Goal: Task Accomplishment & Management: Use online tool/utility

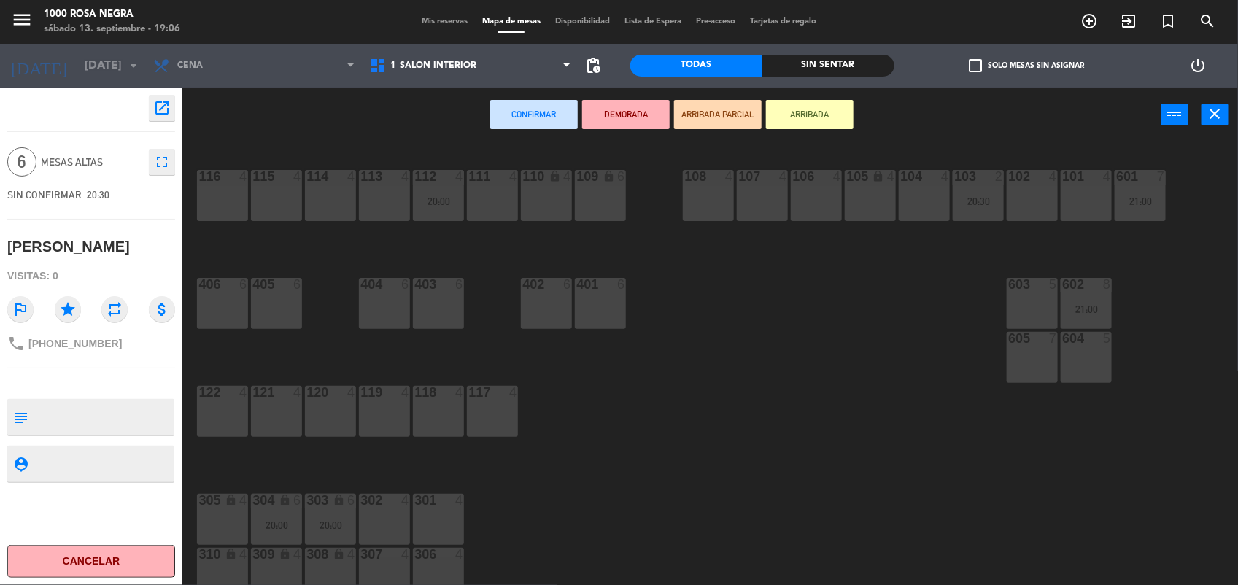
click at [425, 16] on div "Mis reservas Mapa de mesas Disponibilidad Lista de Espera Pre-acceso Tarjetas d…" at bounding box center [618, 21] width 409 height 13
click at [429, 18] on span "Mis reservas" at bounding box center [444, 22] width 61 height 8
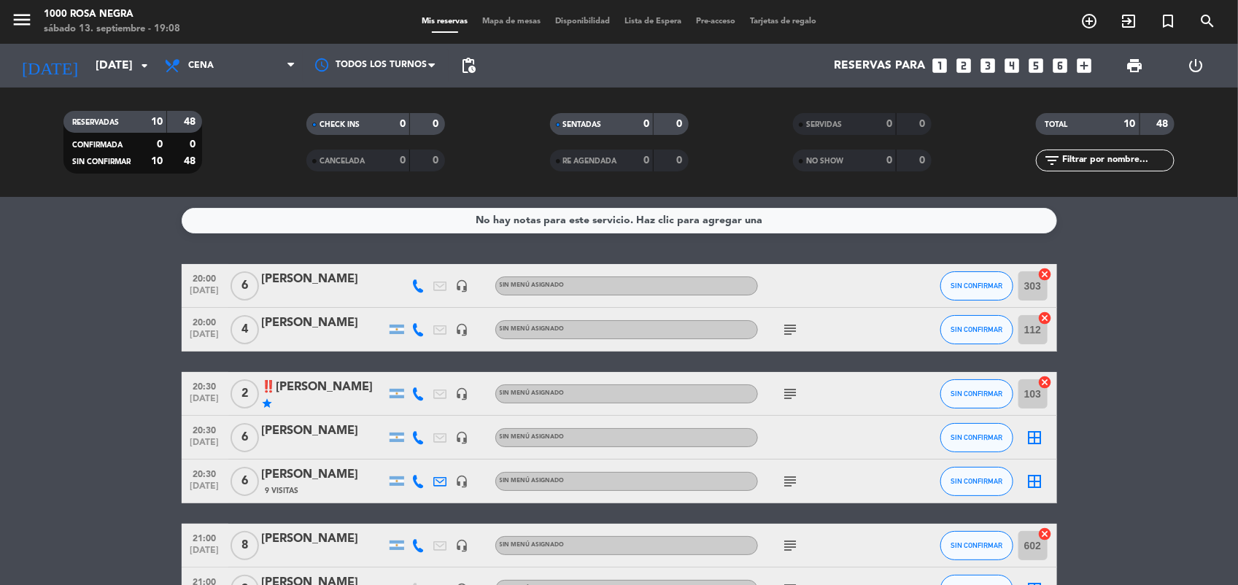
click at [1095, 327] on bookings-row "20:00 [DATE] 6 [PERSON_NAME] headset_mic Sin menú asignado SIN CONFIRMAR 303 ca…" at bounding box center [619, 503] width 1238 height 478
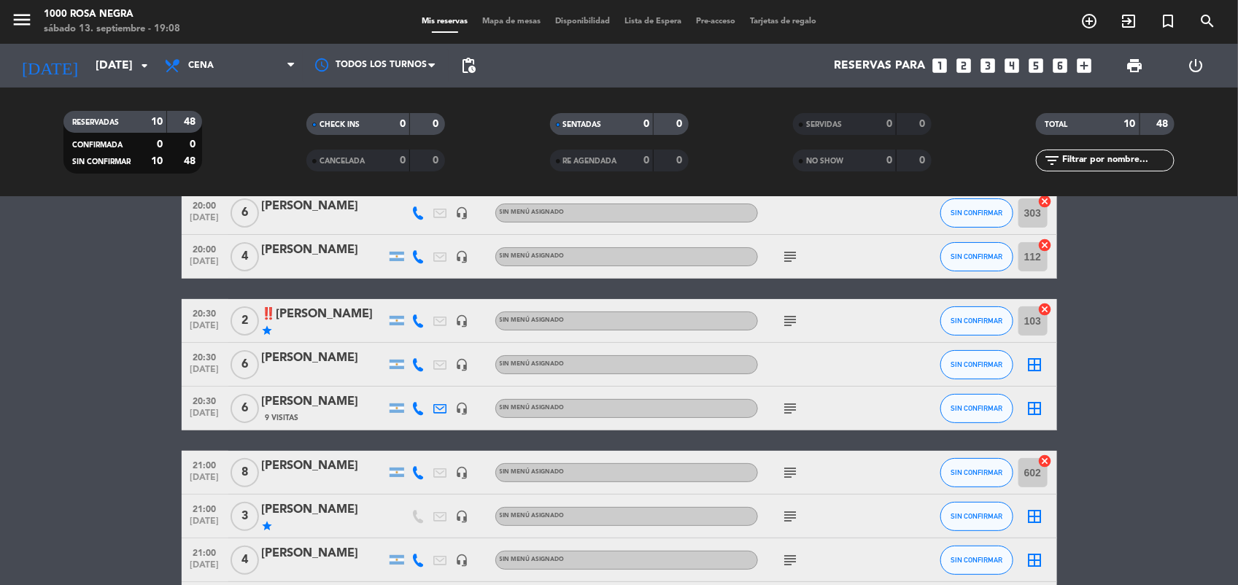
scroll to position [109, 0]
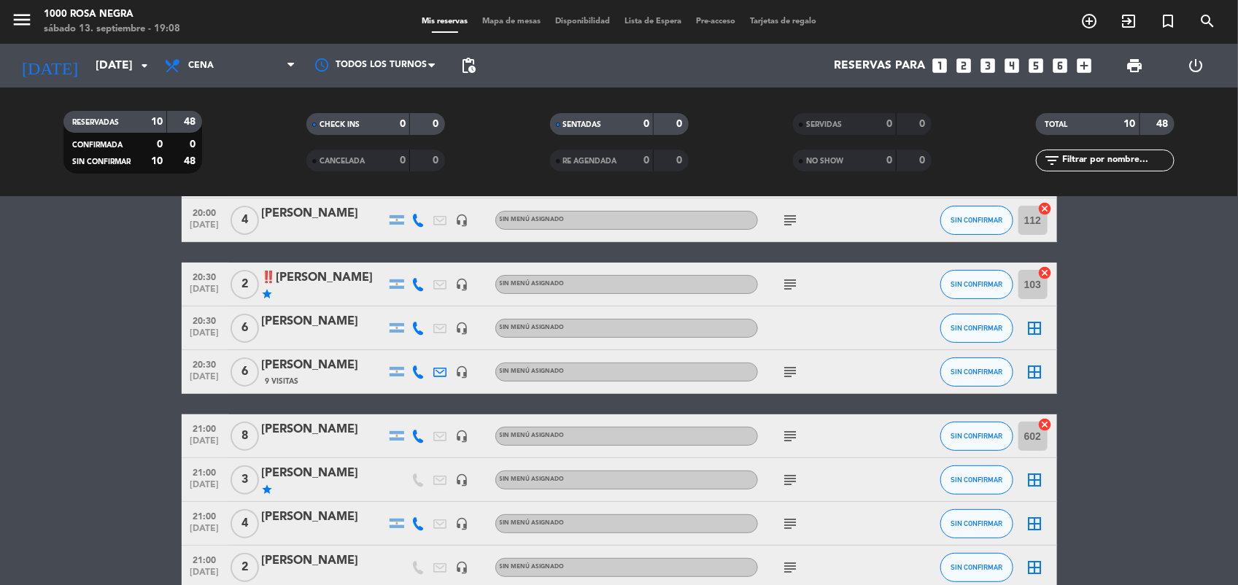
click at [1104, 406] on bookings-row "20:00 [DATE] 6 [PERSON_NAME] headset_mic Sin menú asignado SIN CONFIRMAR 303 ca…" at bounding box center [619, 394] width 1238 height 478
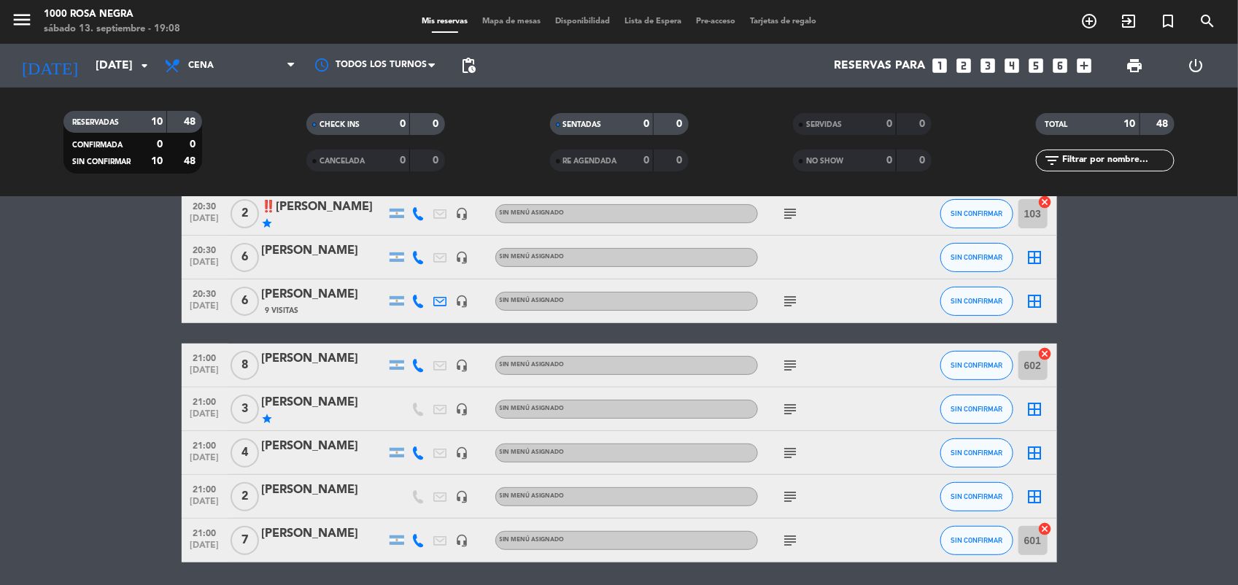
scroll to position [182, 0]
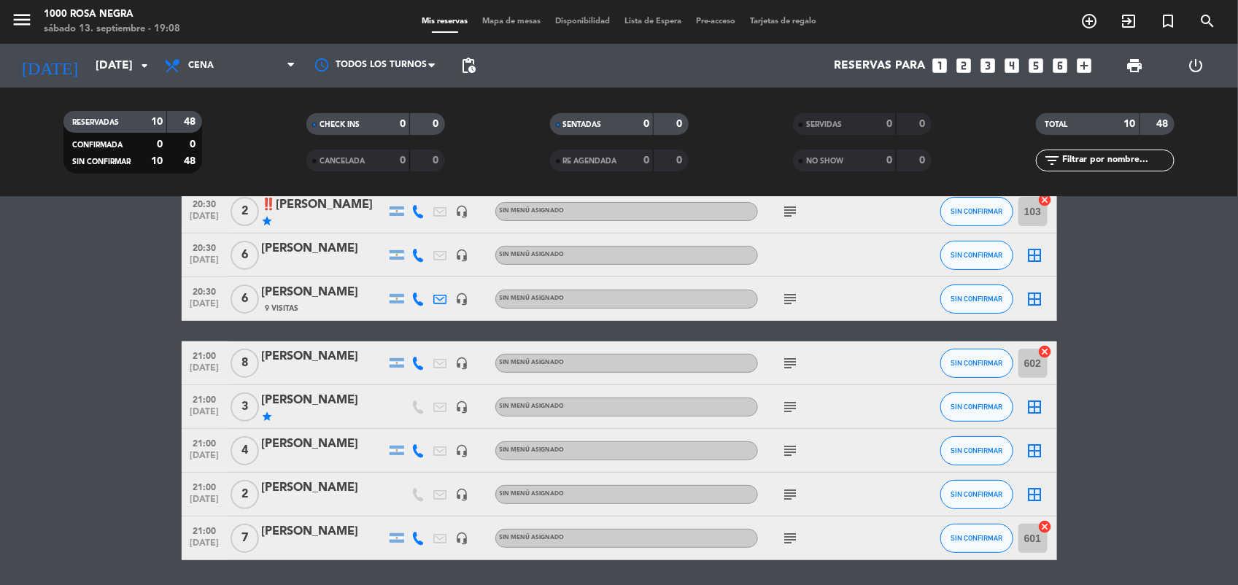
click at [1042, 500] on icon "border_all" at bounding box center [1035, 495] width 18 height 18
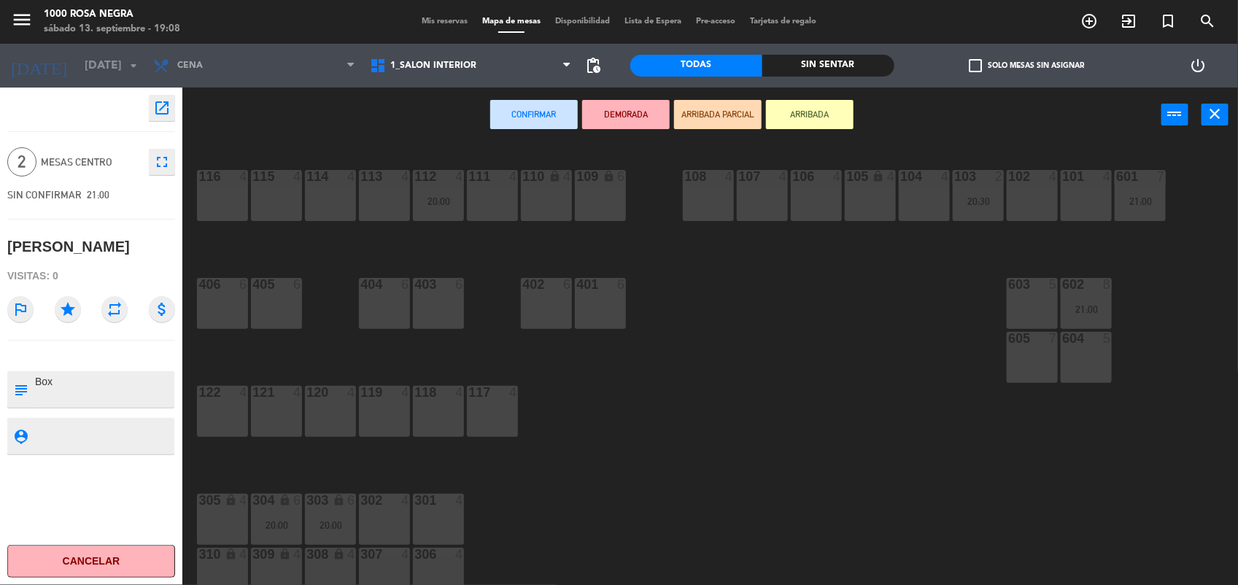
click at [279, 204] on div "115 4" at bounding box center [276, 195] width 51 height 51
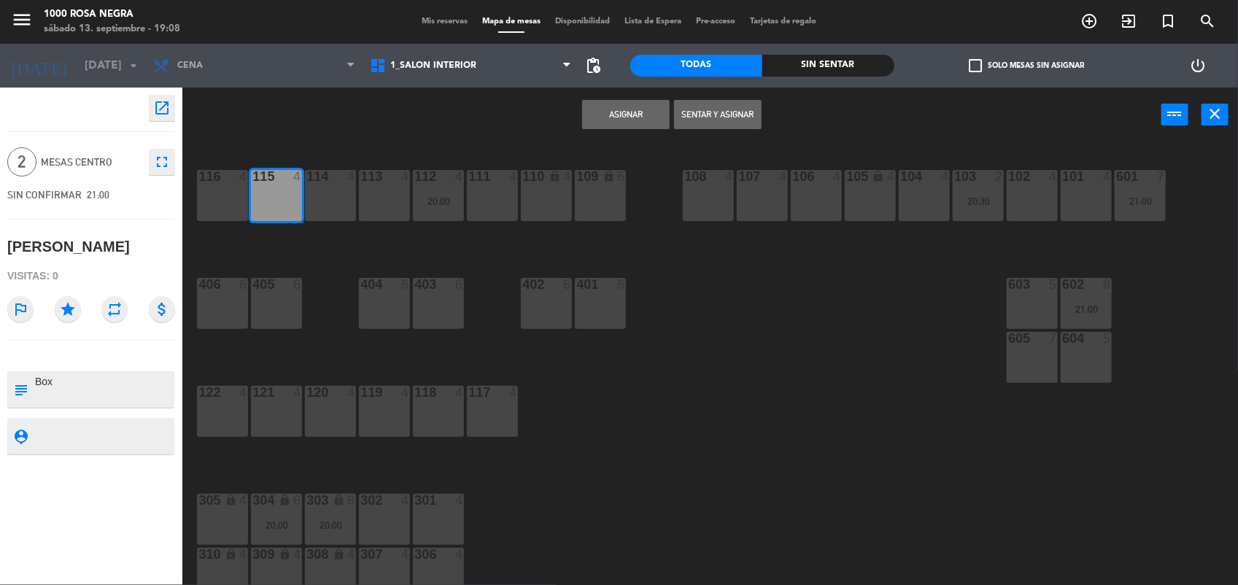
click at [620, 117] on button "Asignar" at bounding box center [626, 114] width 88 height 29
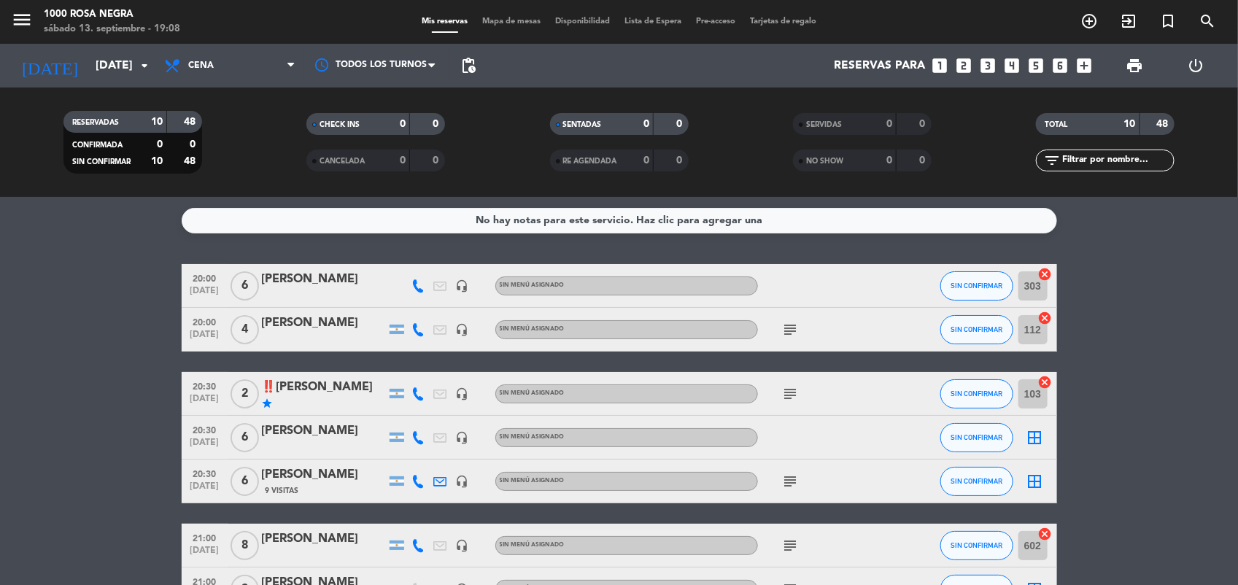
click at [1102, 496] on bookings-row "20:00 [DATE] 6 [PERSON_NAME] headset_mic Sin menú asignado SIN CONFIRMAR 303 ca…" at bounding box center [619, 503] width 1238 height 478
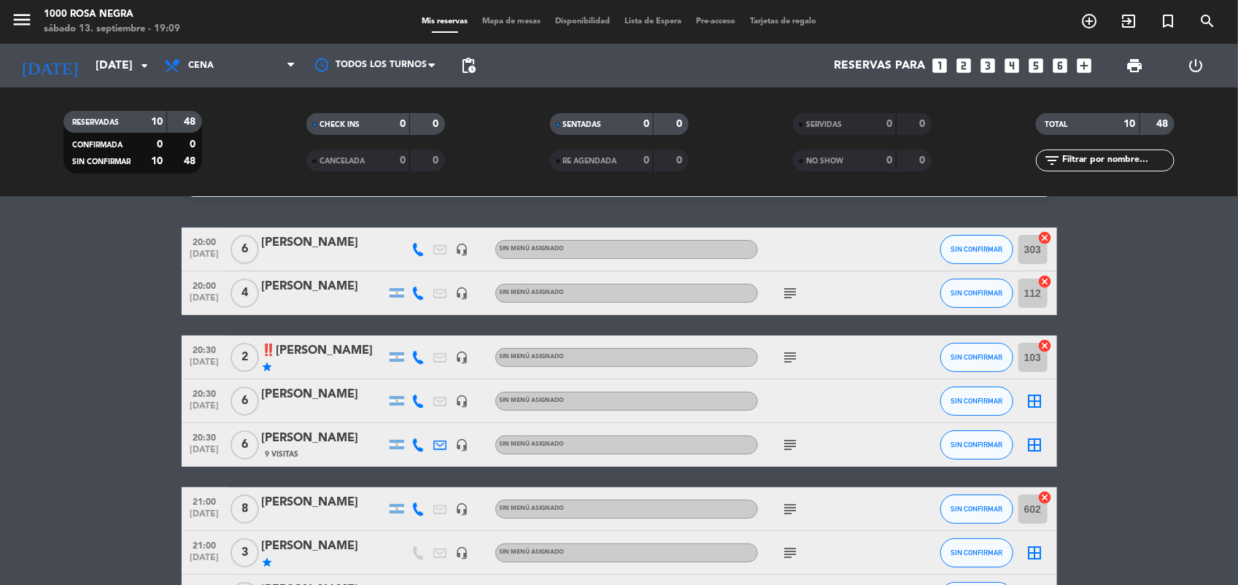
scroll to position [73, 0]
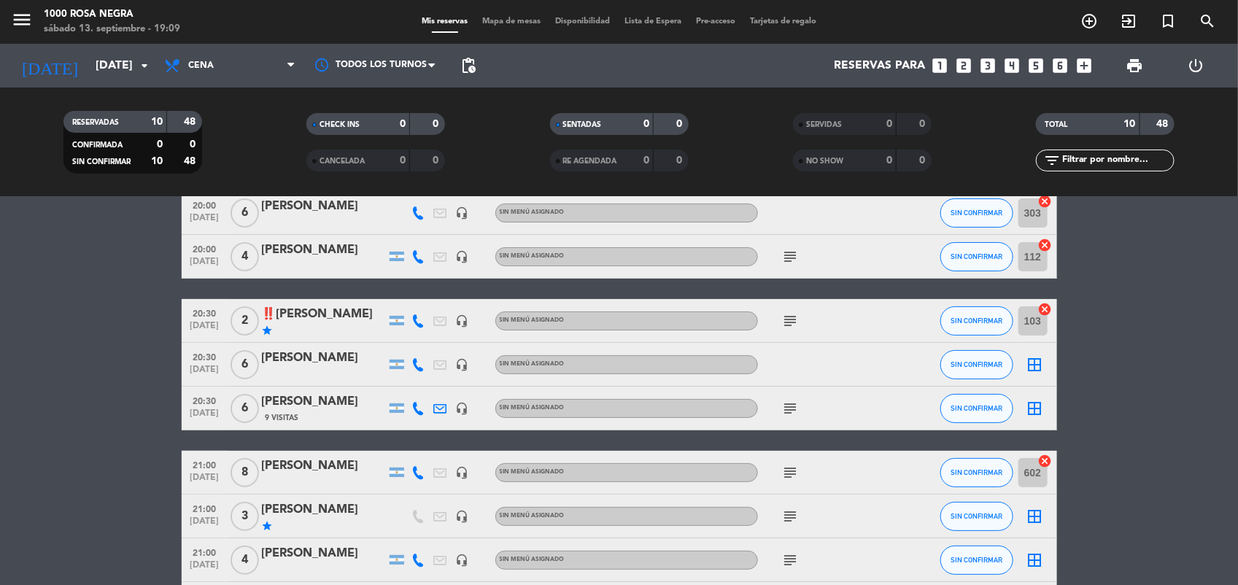
click at [791, 409] on icon "subject" at bounding box center [791, 409] width 18 height 18
click at [1037, 516] on icon "border_all" at bounding box center [1035, 517] width 18 height 18
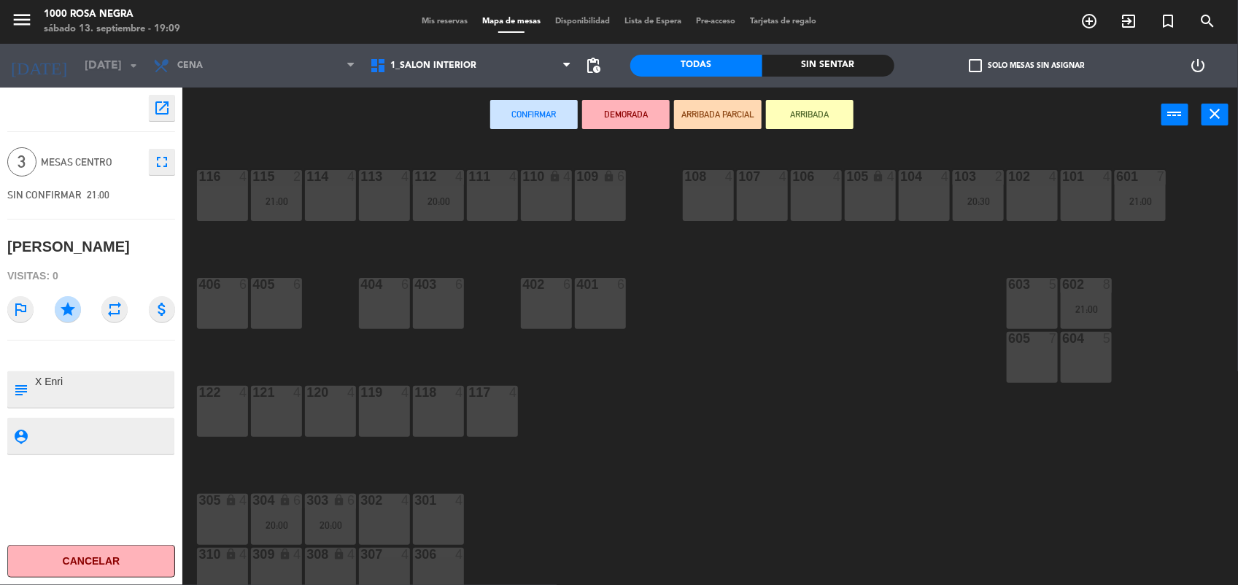
click at [496, 416] on div "117 4" at bounding box center [492, 411] width 51 height 51
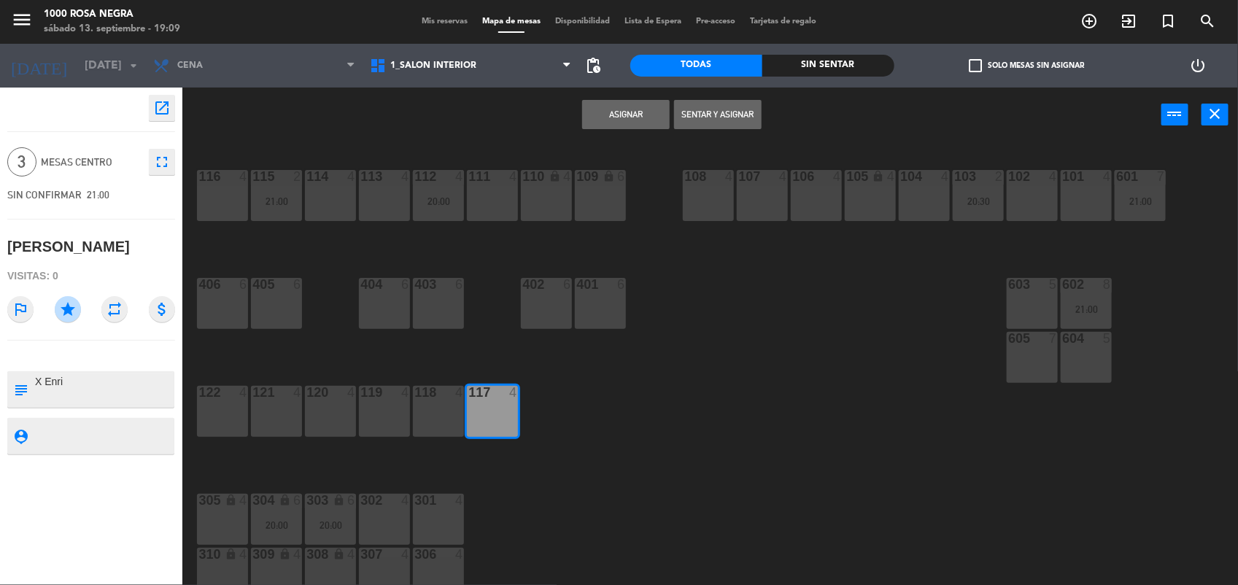
click at [625, 115] on button "Asignar" at bounding box center [626, 114] width 88 height 29
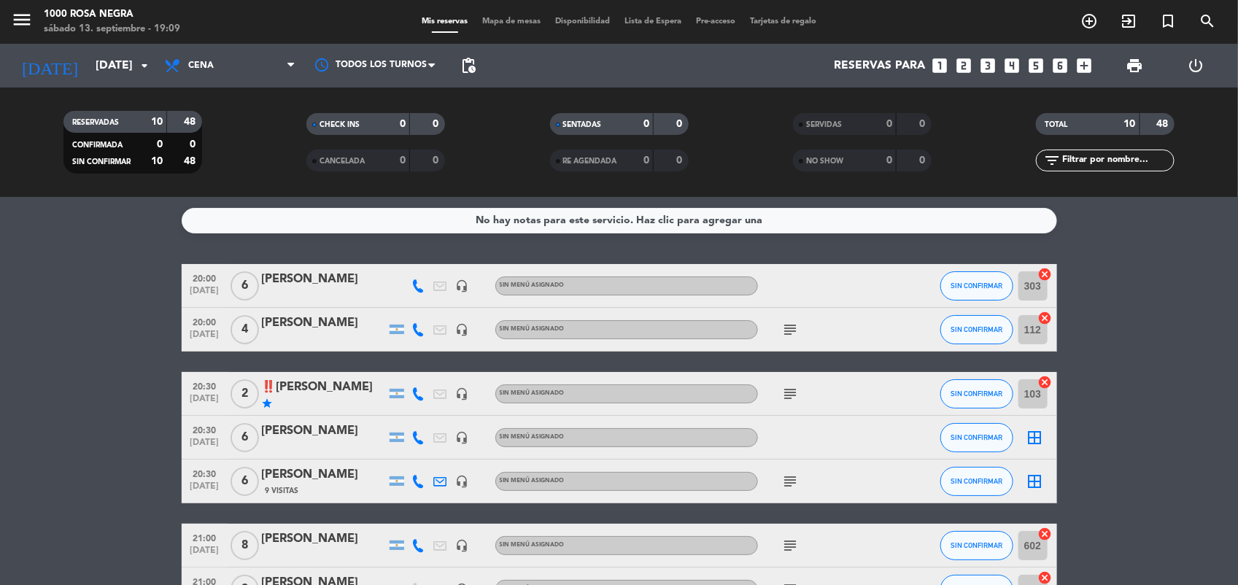
click at [1109, 360] on bookings-row "20:00 [DATE] 6 [PERSON_NAME] headset_mic Sin menú asignado SIN CONFIRMAR 303 ca…" at bounding box center [619, 503] width 1238 height 478
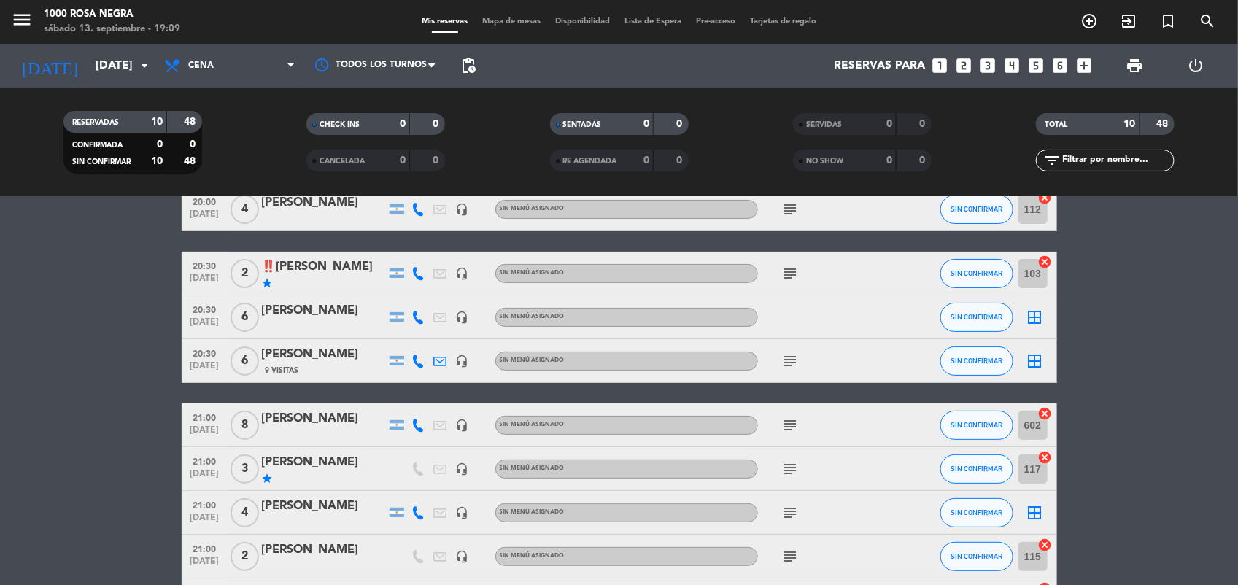
scroll to position [84, 0]
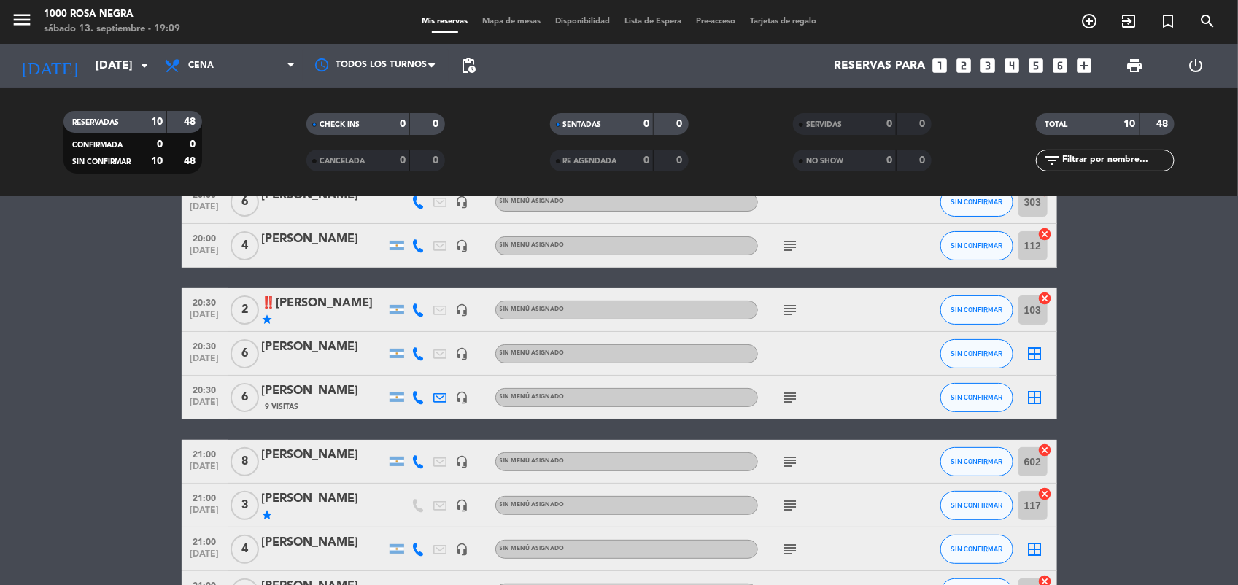
click at [1036, 352] on icon "border_all" at bounding box center [1035, 354] width 18 height 18
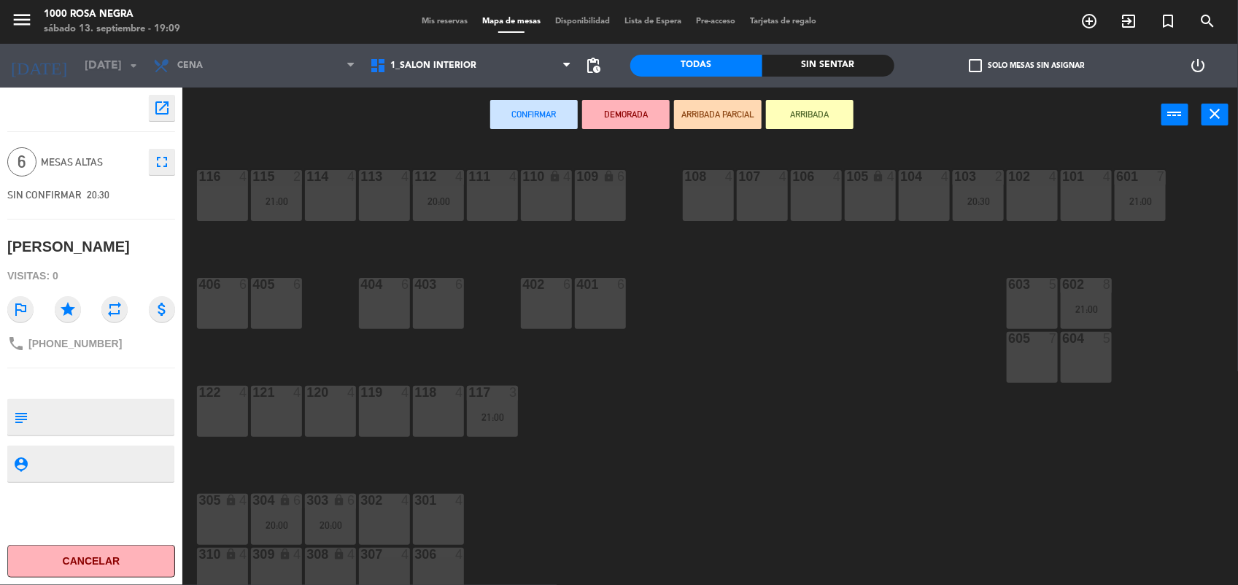
click at [1025, 316] on div "603 5" at bounding box center [1032, 303] width 51 height 51
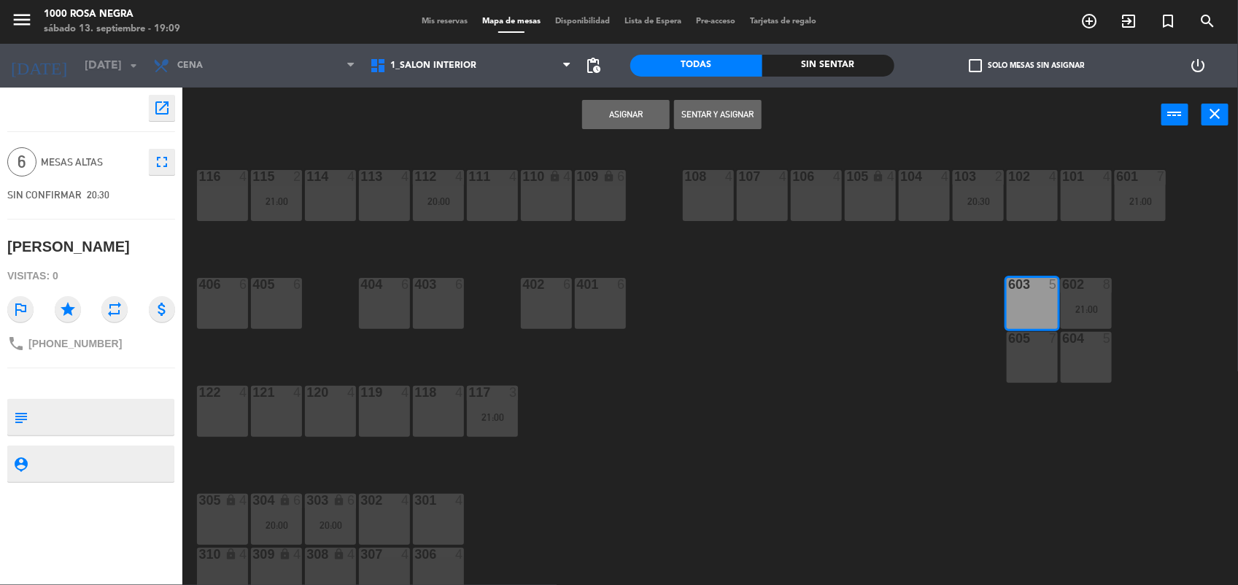
click at [597, 117] on button "Asignar" at bounding box center [626, 114] width 88 height 29
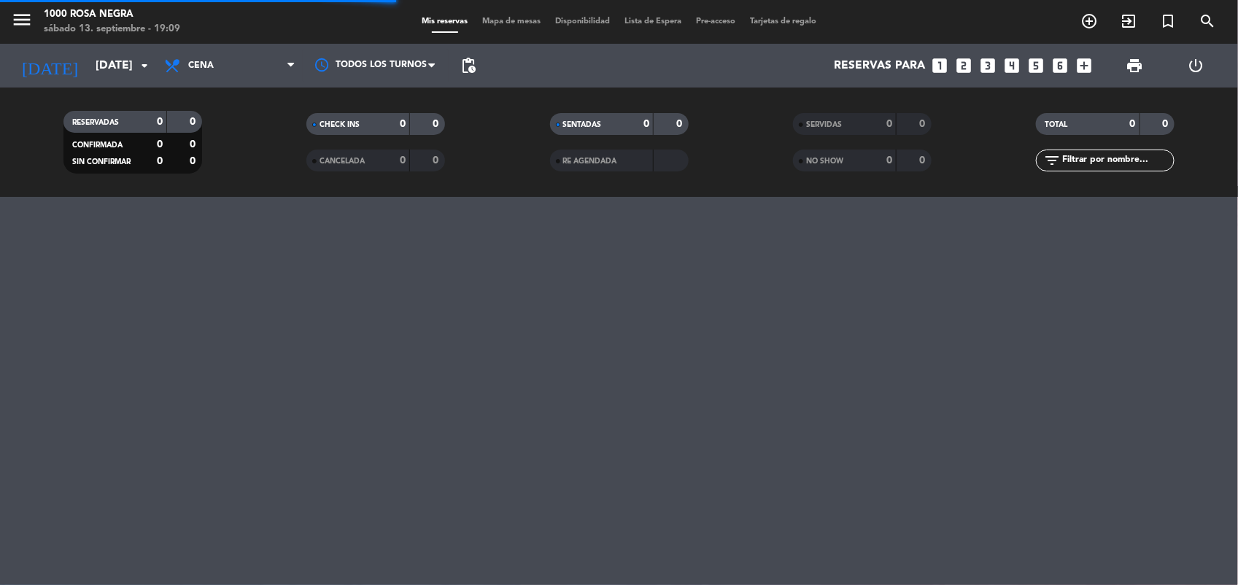
click at [597, 117] on div "SENTADAS" at bounding box center [587, 124] width 67 height 17
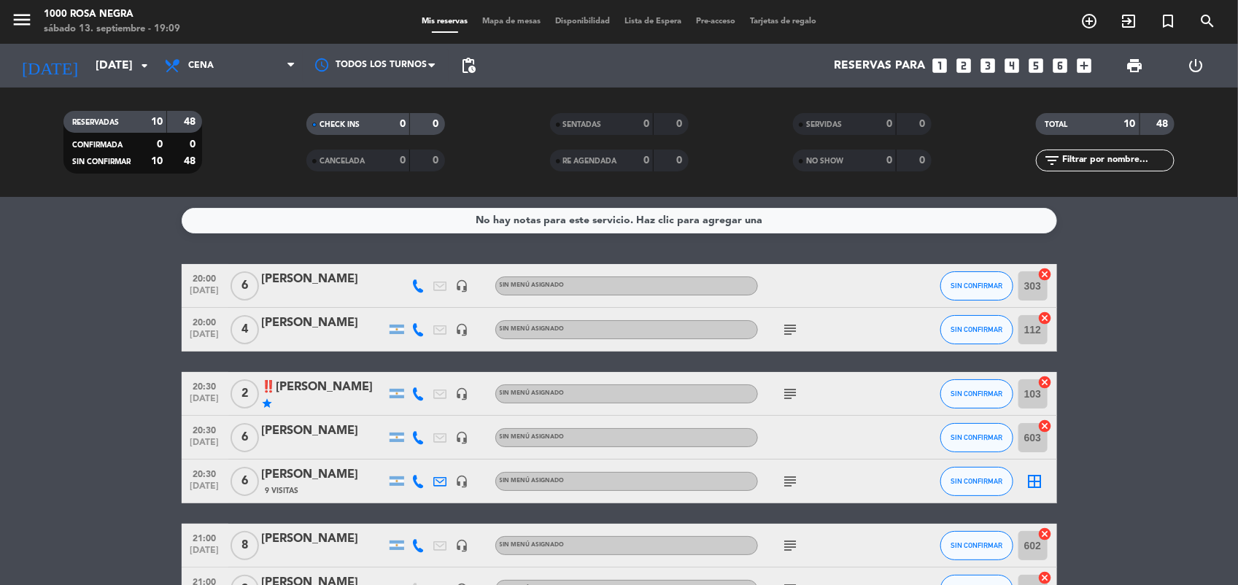
click at [1123, 322] on bookings-row "20:00 [DATE] 6 [PERSON_NAME] headset_mic Sin menú asignado SIN CONFIRMAR 303 ca…" at bounding box center [619, 503] width 1238 height 478
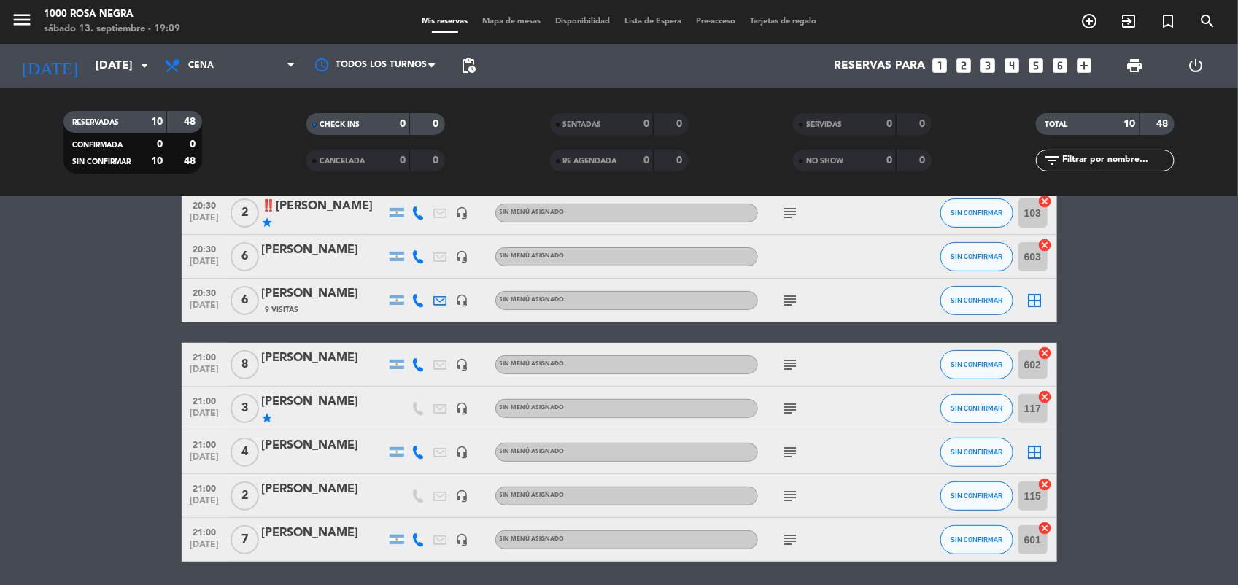
scroll to position [182, 0]
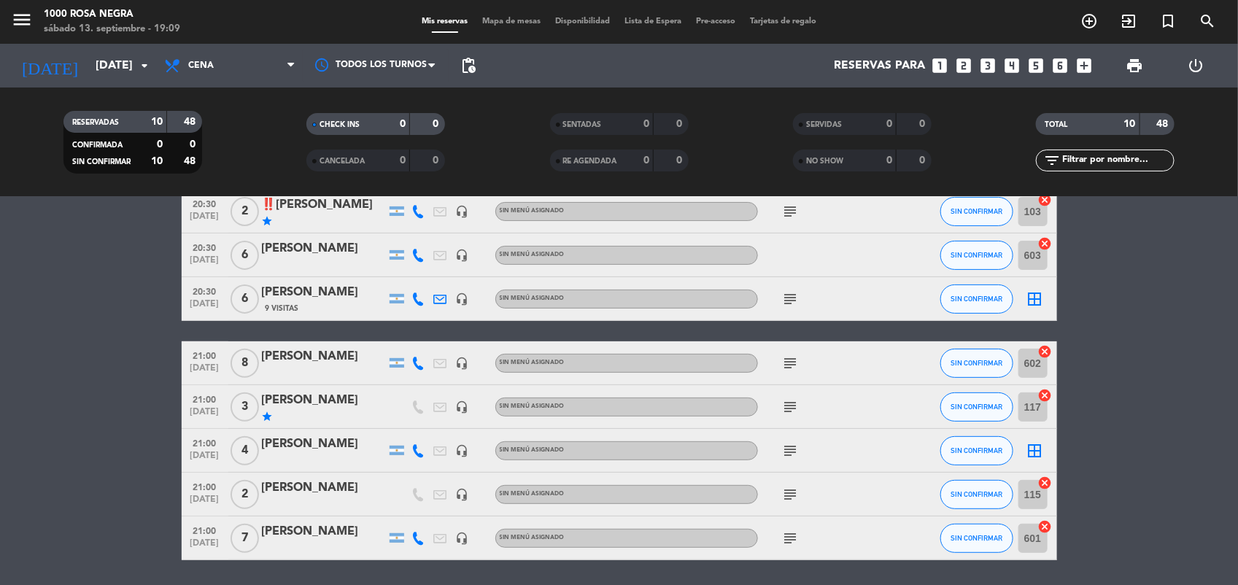
click at [1038, 447] on icon "border_all" at bounding box center [1035, 451] width 18 height 18
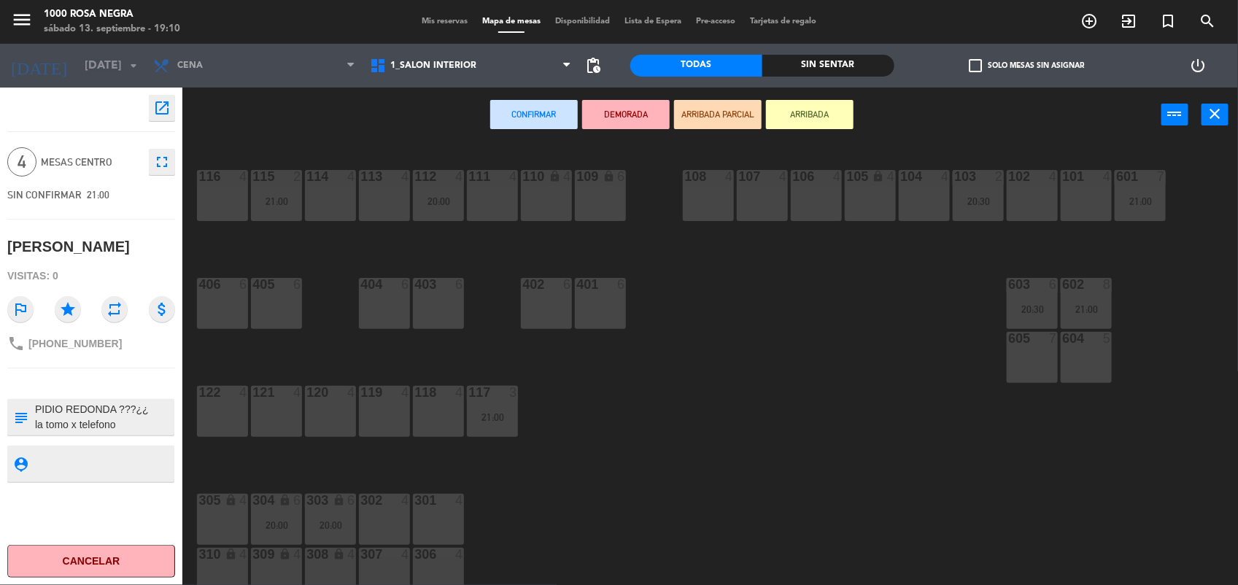
click at [819, 199] on div "106 4" at bounding box center [816, 195] width 51 height 51
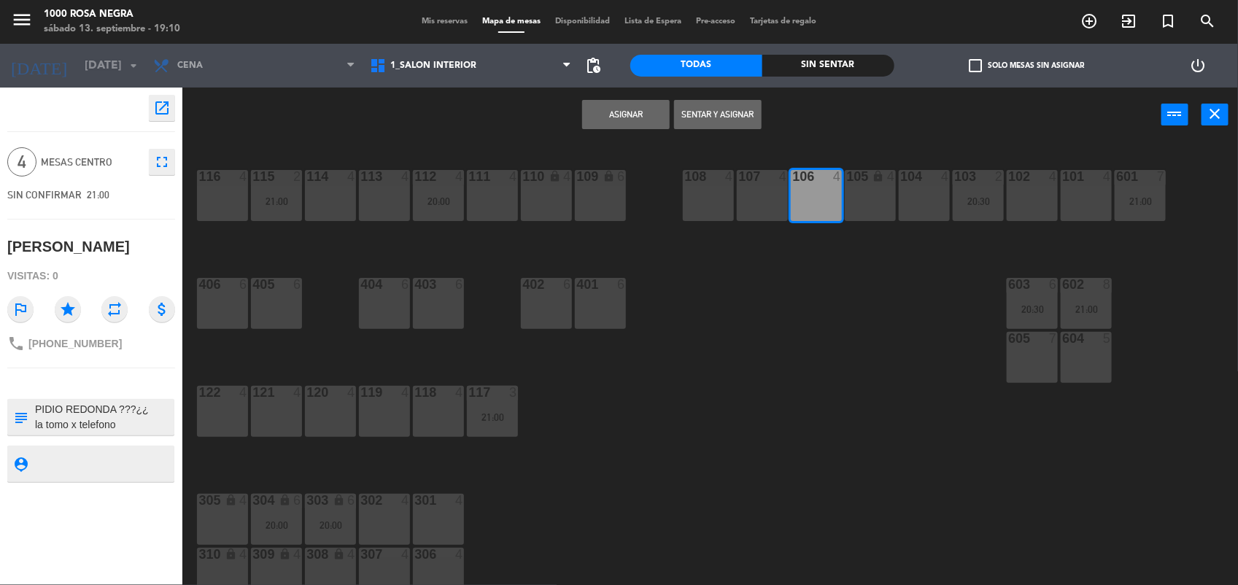
click at [628, 115] on button "Asignar" at bounding box center [626, 114] width 88 height 29
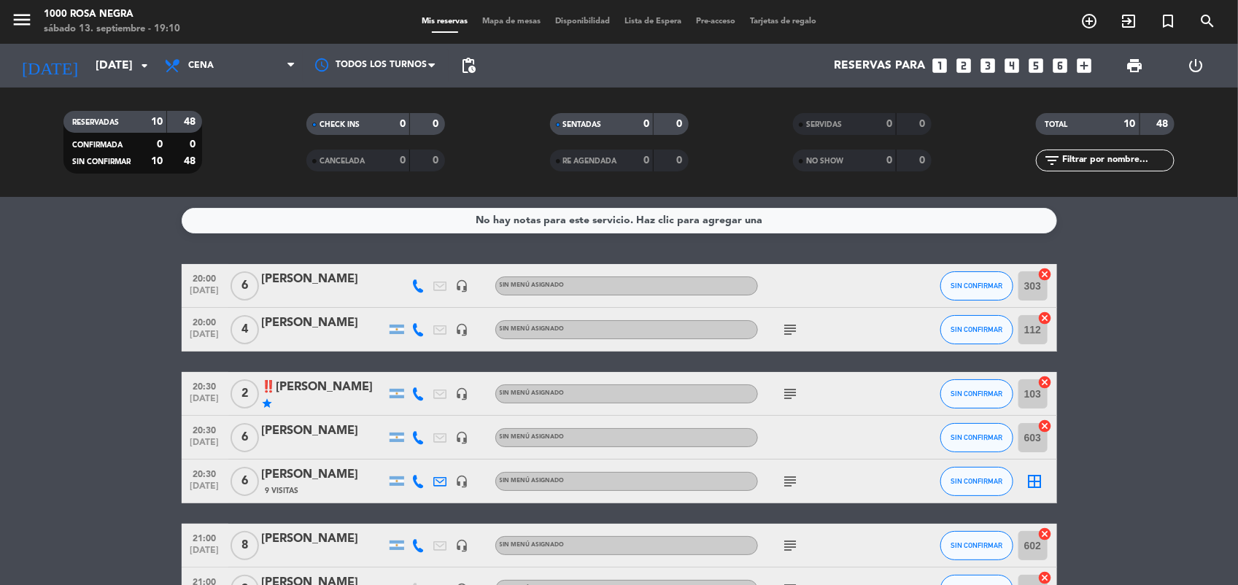
click at [1133, 238] on div "No hay notas para este servicio. Haz clic para agregar una 20:00 [DATE] 6 [PERS…" at bounding box center [619, 391] width 1238 height 388
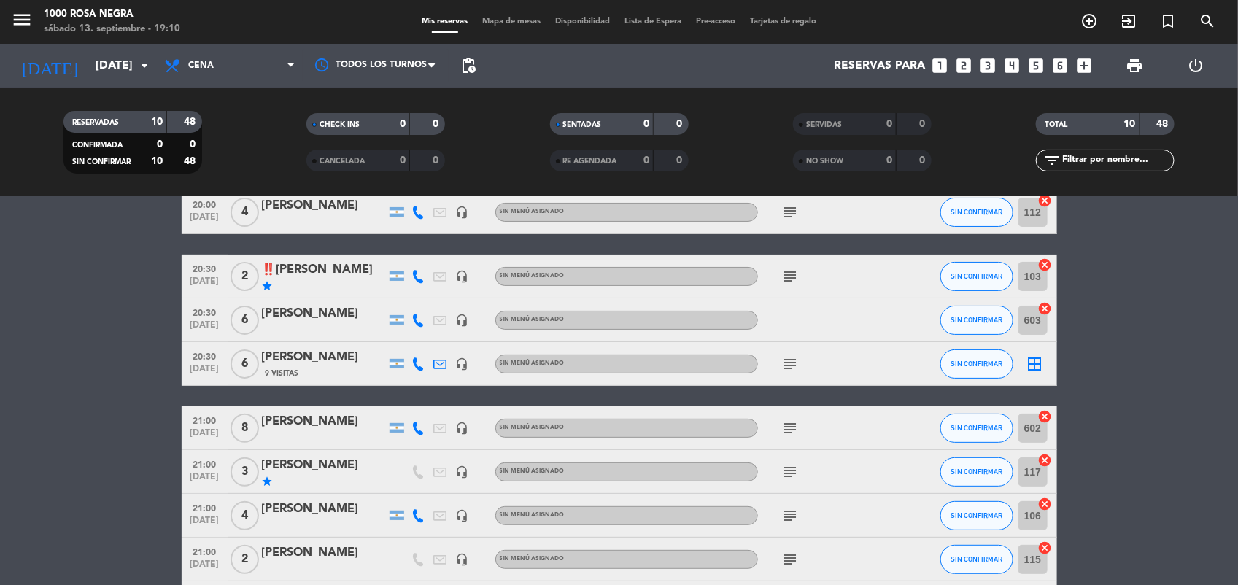
scroll to position [146, 0]
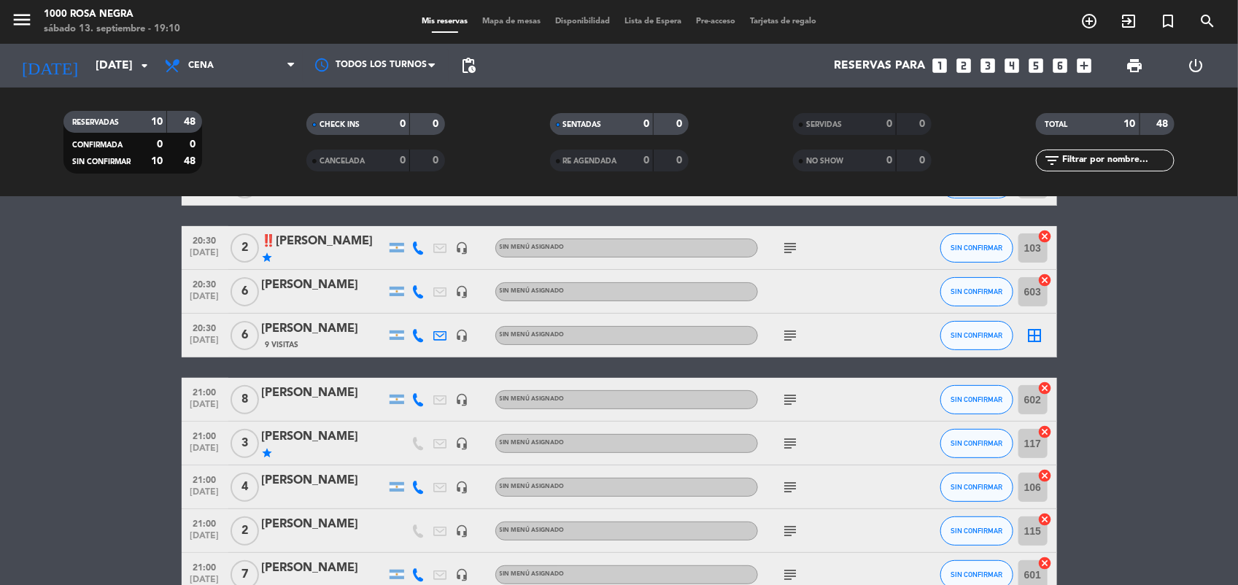
click at [1191, 359] on bookings-row "20:00 [DATE] 6 [PERSON_NAME] headset_mic Sin menú asignado SIN CONFIRMAR 303 ca…" at bounding box center [619, 357] width 1238 height 478
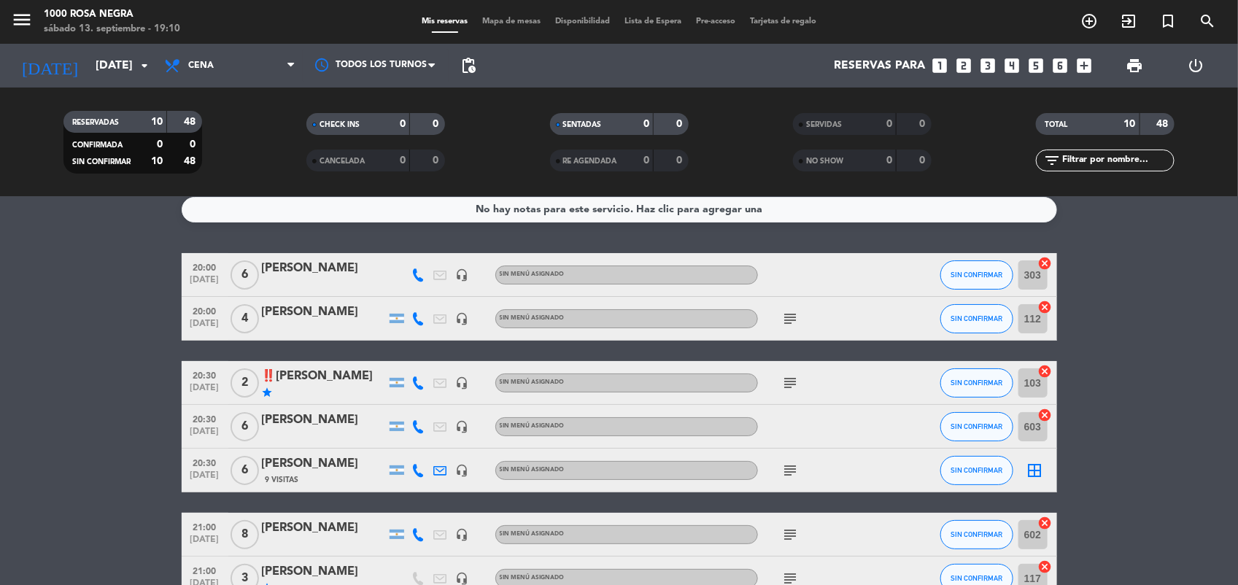
scroll to position [0, 0]
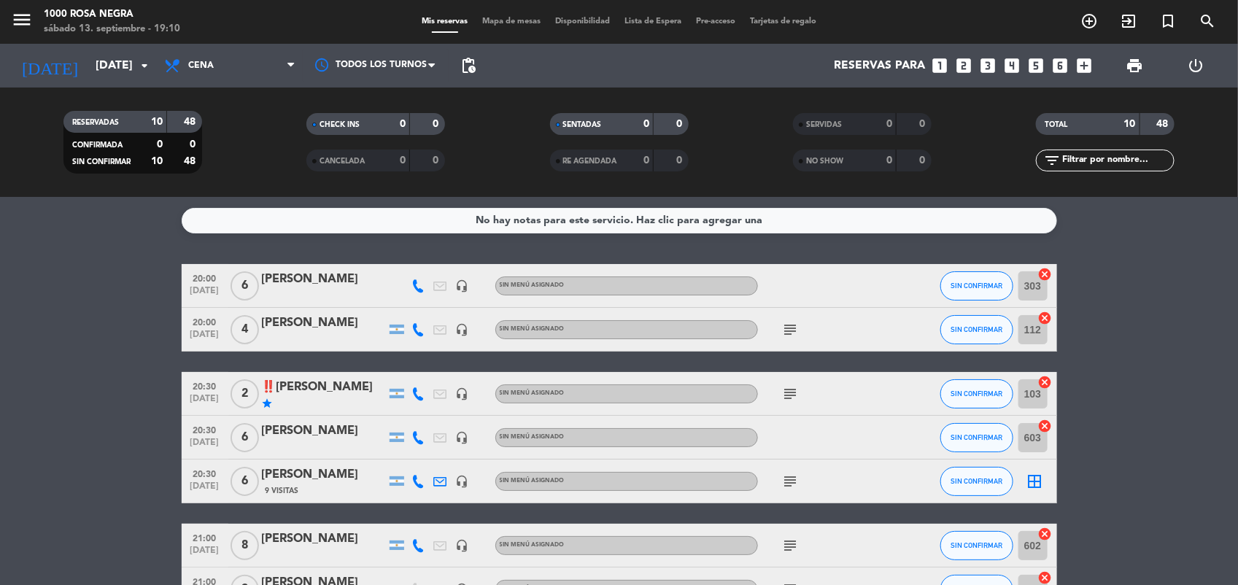
click at [791, 480] on icon "subject" at bounding box center [791, 482] width 18 height 18
click at [788, 548] on icon "subject" at bounding box center [791, 546] width 18 height 18
click at [1163, 447] on bookings-row "20:00 [DATE] 6 [PERSON_NAME] headset_mic Sin menú asignado SIN CONFIRMAR 303 ca…" at bounding box center [619, 503] width 1238 height 478
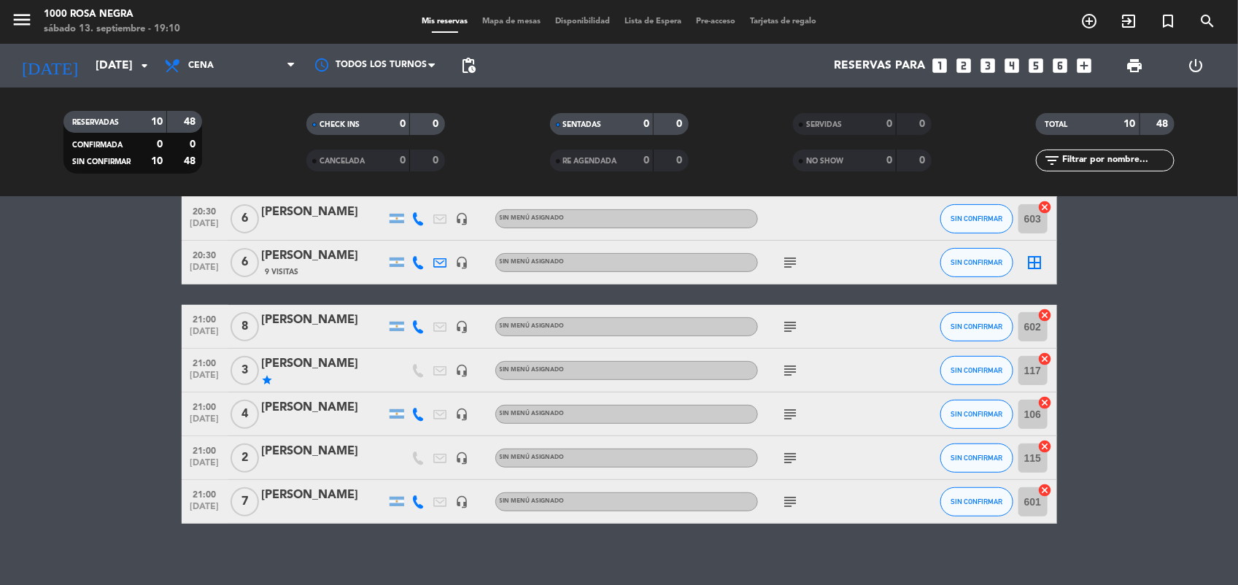
scroll to position [230, 0]
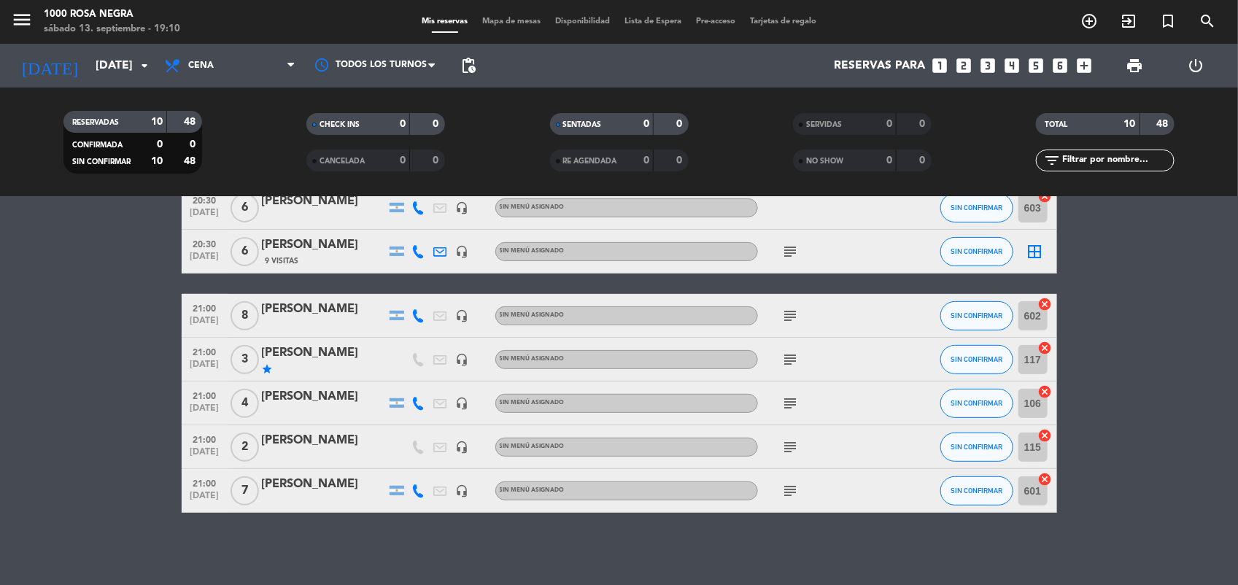
click at [789, 492] on icon "subject" at bounding box center [791, 491] width 18 height 18
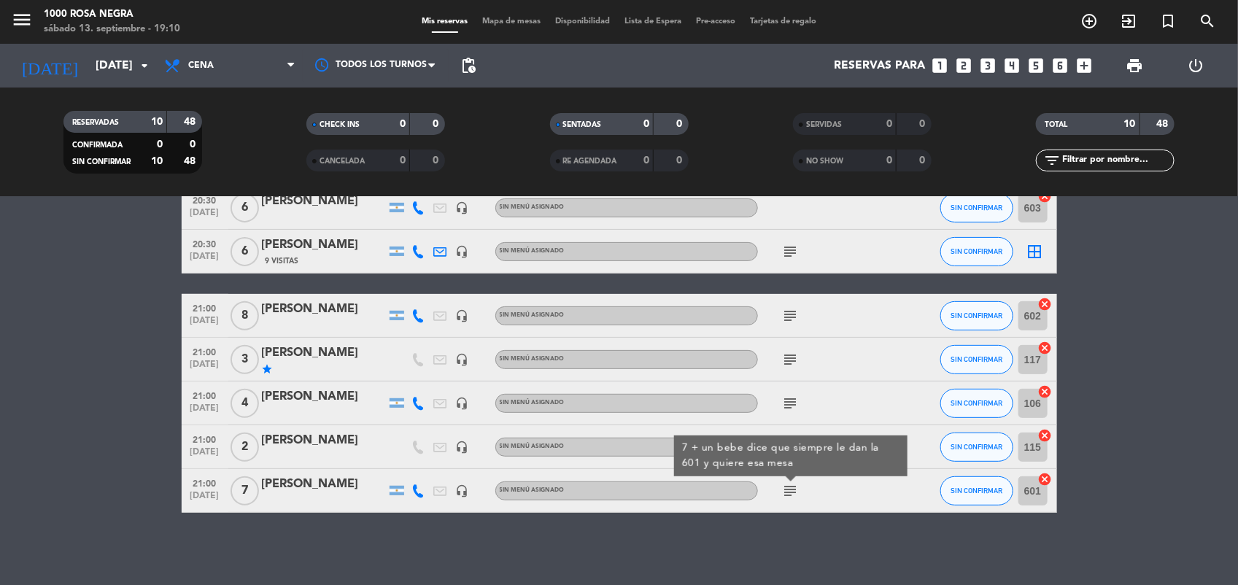
click at [834, 325] on div "subject" at bounding box center [823, 315] width 131 height 43
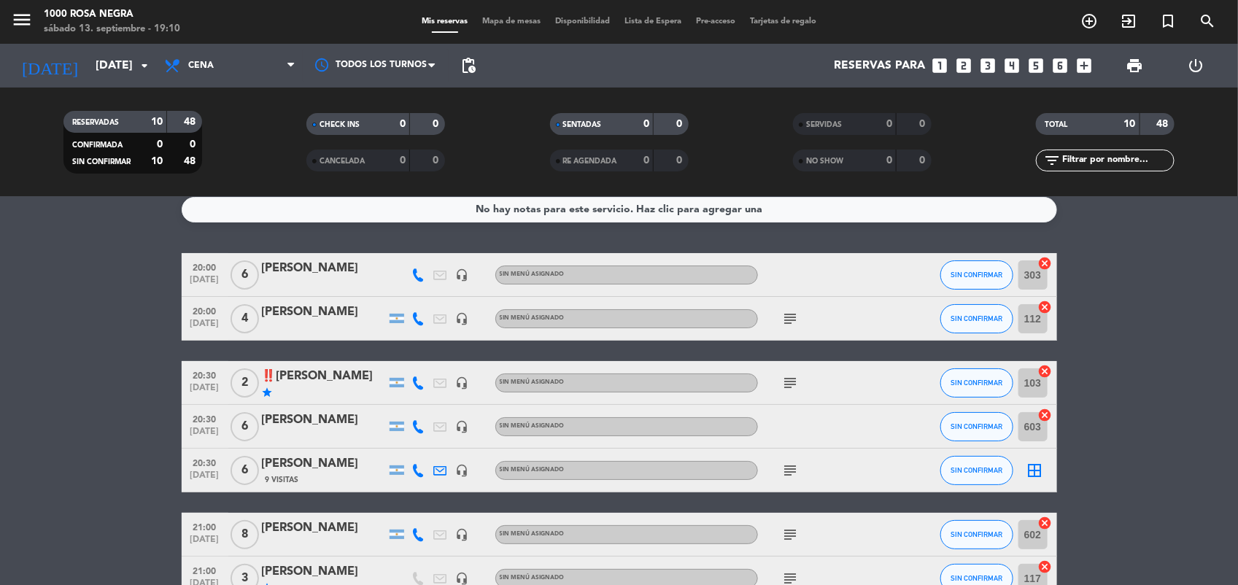
scroll to position [0, 0]
